Goal: Transaction & Acquisition: Purchase product/service

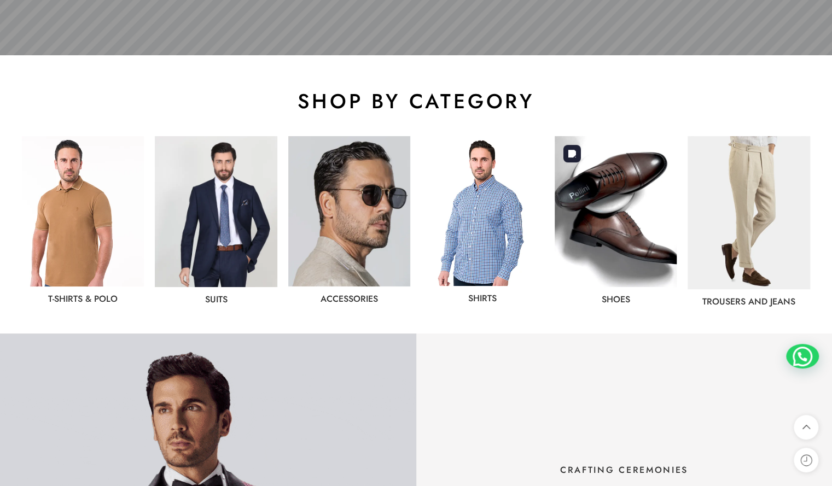
click at [625, 220] on img at bounding box center [615, 211] width 122 height 151
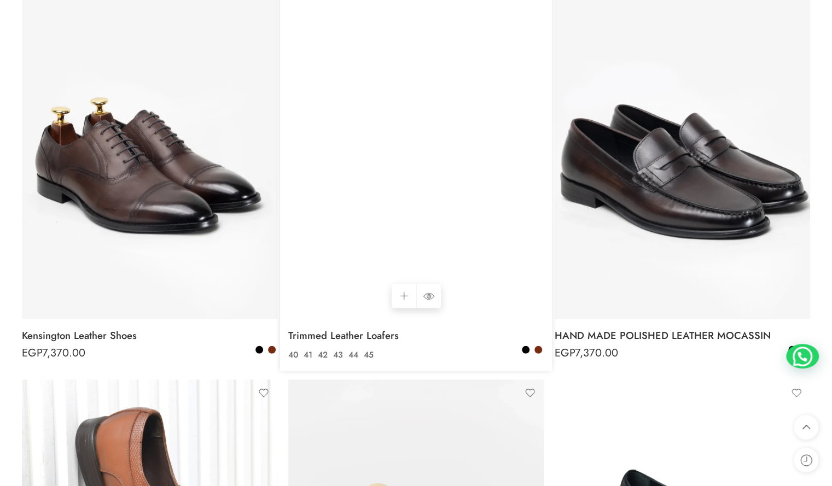
scroll to position [1814, 0]
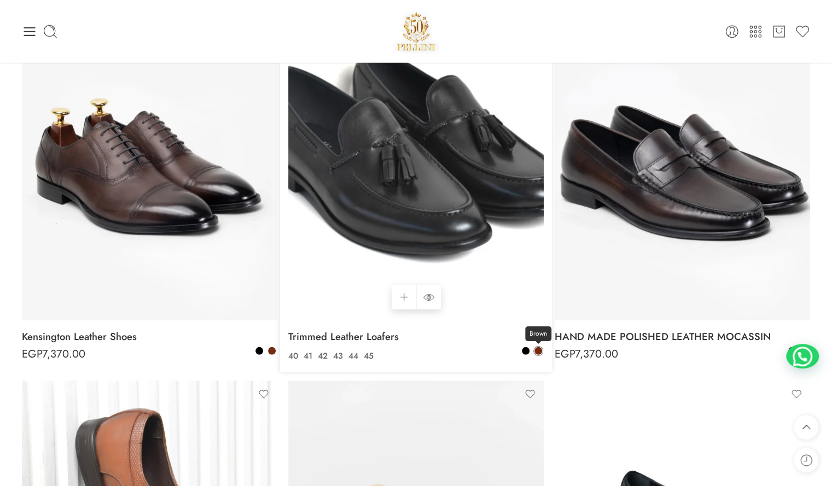
click at [537, 354] on span at bounding box center [538, 351] width 8 height 8
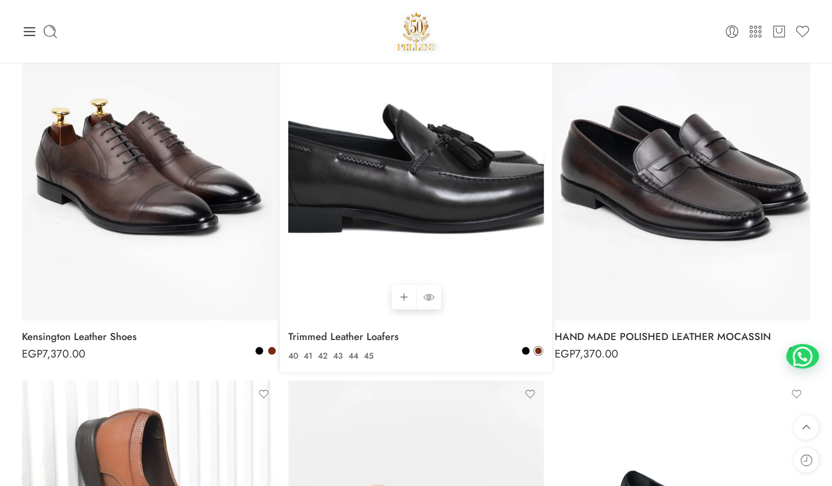
click at [430, 223] on img at bounding box center [415, 150] width 255 height 341
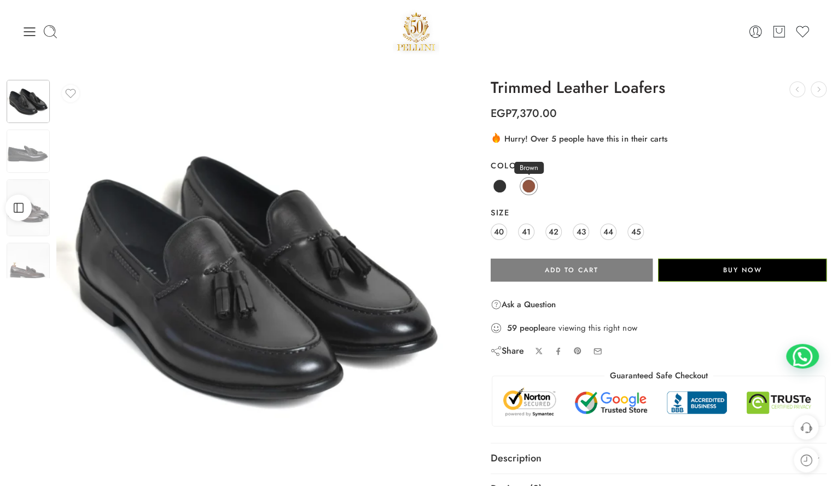
click at [527, 188] on span at bounding box center [529, 186] width 14 height 14
click at [524, 236] on span "41" at bounding box center [526, 231] width 9 height 15
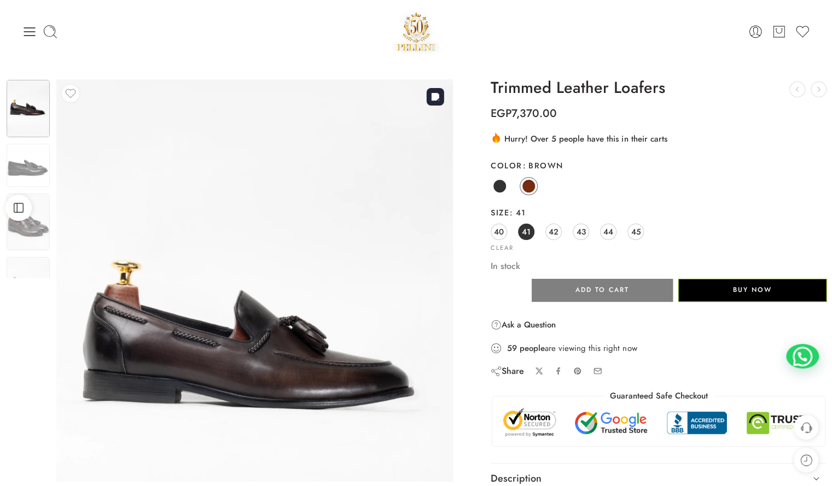
click at [225, 353] on img at bounding box center [254, 343] width 396 height 529
click at [31, 227] on img at bounding box center [28, 222] width 43 height 57
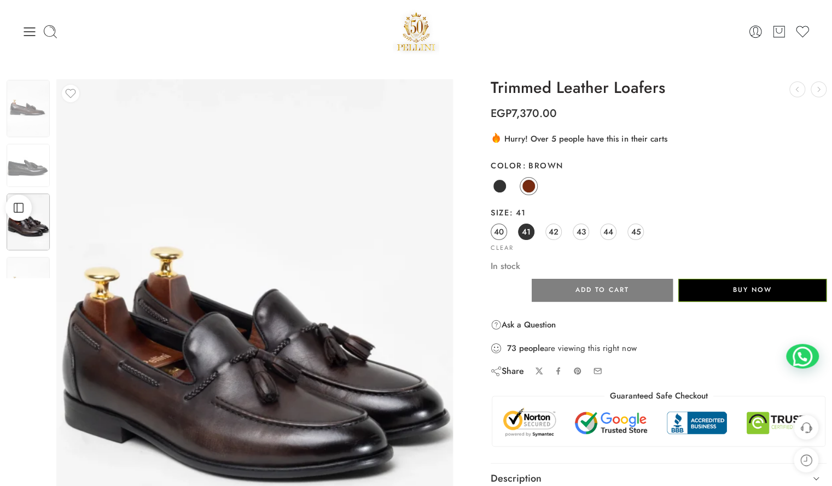
click at [504, 233] on link "40" at bounding box center [498, 232] width 16 height 16
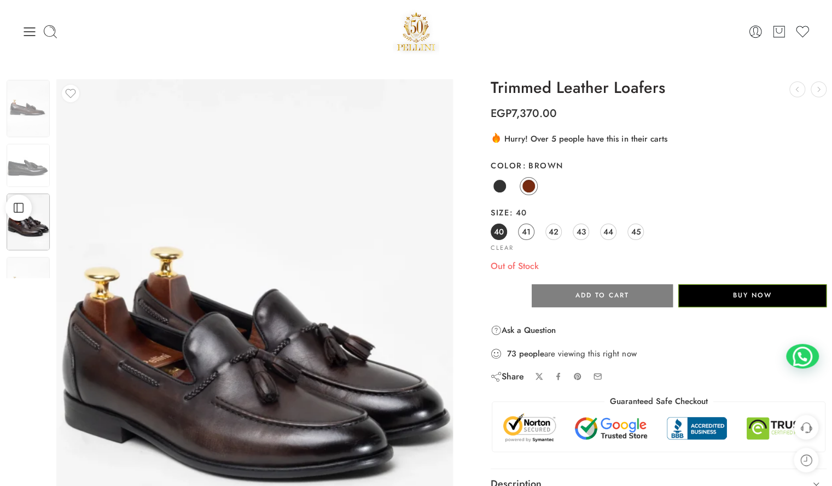
click at [524, 234] on span "41" at bounding box center [526, 231] width 9 height 15
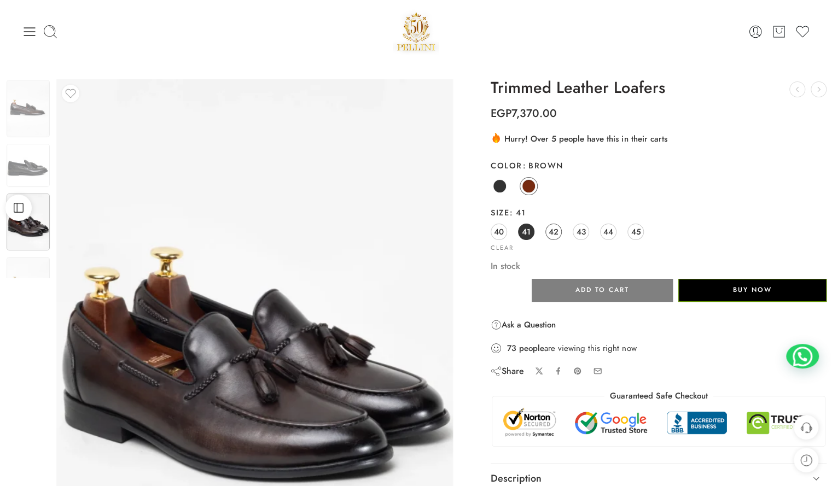
click at [558, 232] on span "42" at bounding box center [553, 231] width 10 height 15
click at [581, 231] on span "43" at bounding box center [580, 231] width 9 height 15
click at [605, 233] on span "44" at bounding box center [608, 231] width 10 height 15
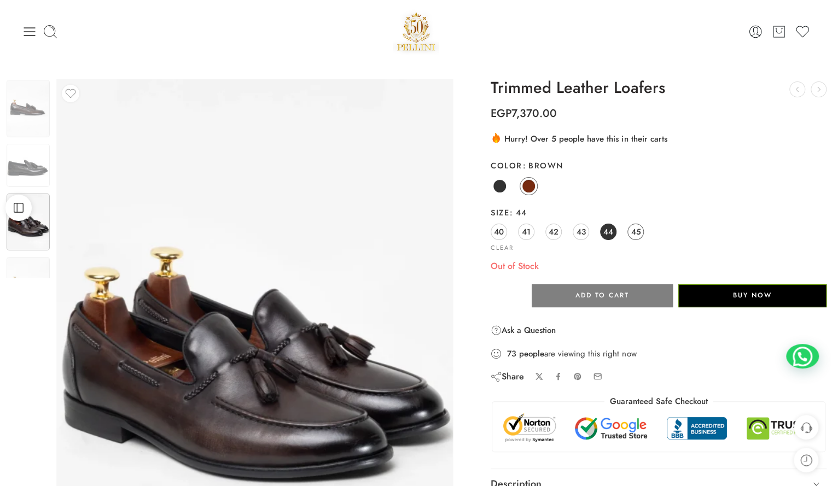
click at [635, 232] on span "45" at bounding box center [635, 231] width 10 height 15
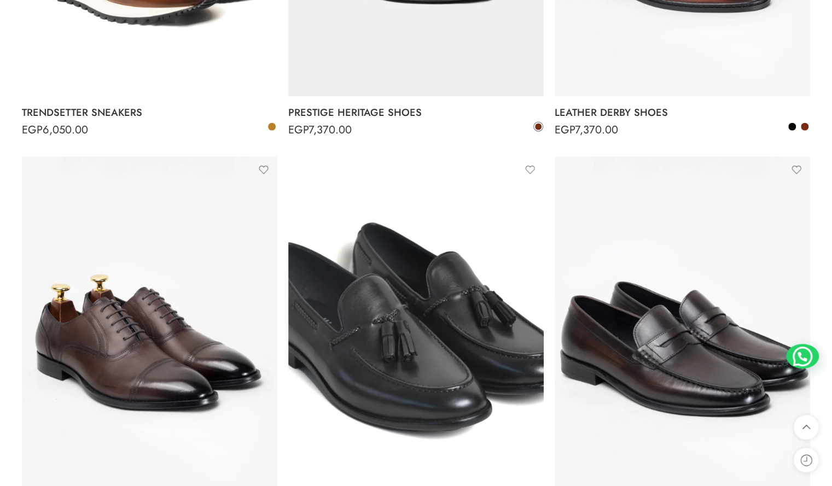
scroll to position [1833, 0]
